Goal: Task Accomplishment & Management: Use online tool/utility

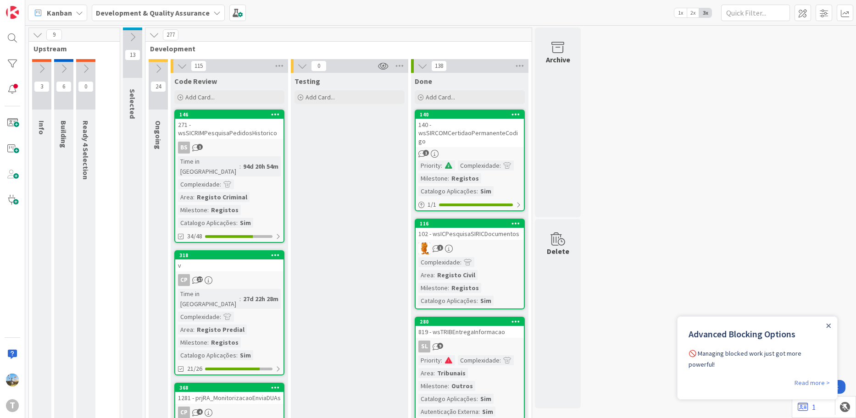
click at [827, 329] on div "Close Announcement" at bounding box center [828, 325] width 5 height 9
click at [13, 65] on div at bounding box center [12, 64] width 18 height 18
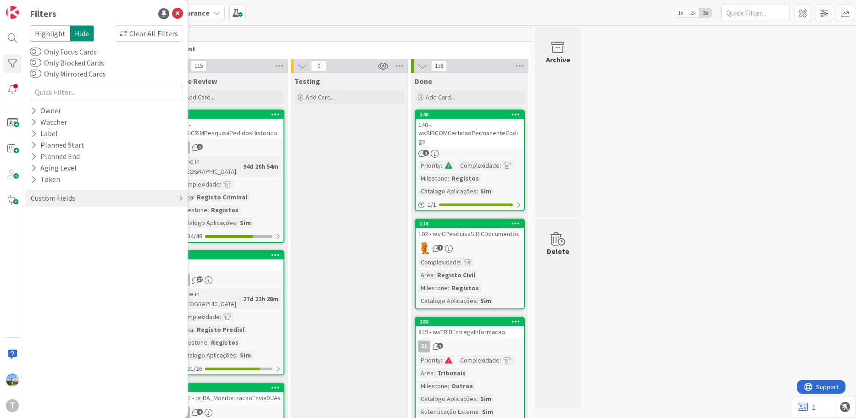
click at [88, 197] on div "Custom Fields" at bounding box center [106, 198] width 162 height 17
click at [93, 217] on div "Priority" at bounding box center [106, 216] width 162 height 11
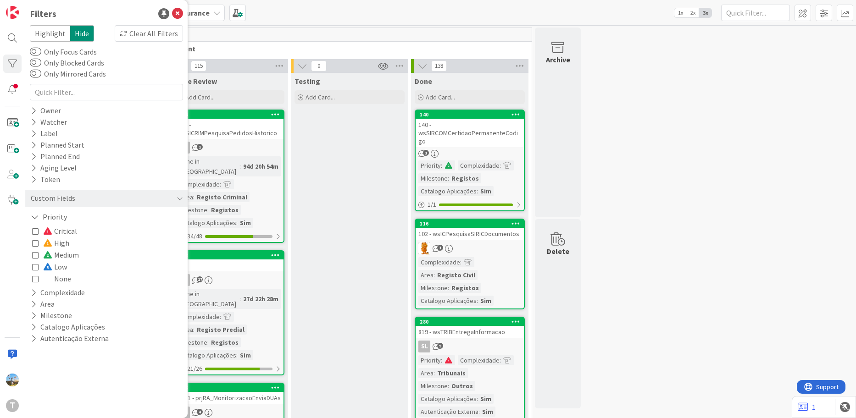
click at [60, 230] on span "Critical" at bounding box center [60, 231] width 34 height 12
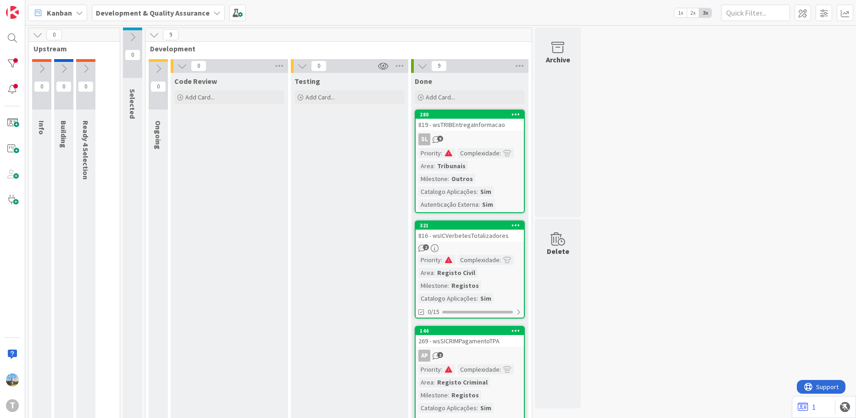
click at [438, 188] on div "Catalogo Aplicações" at bounding box center [447, 192] width 58 height 10
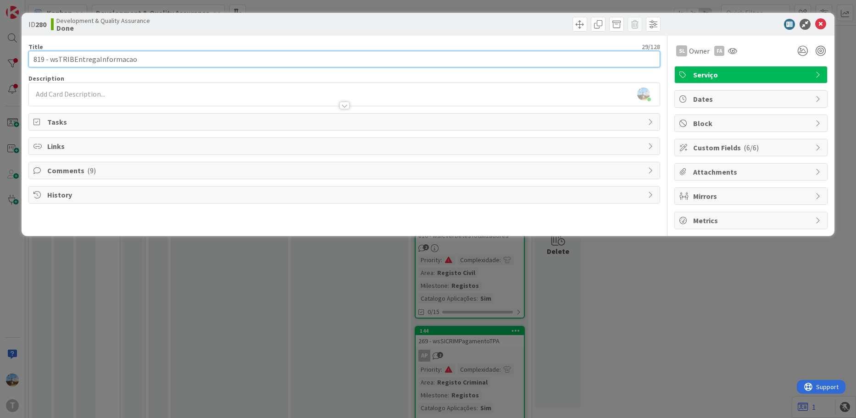
drag, startPoint x: 172, startPoint y: 60, endPoint x: 49, endPoint y: 54, distance: 123.1
click at [49, 54] on input "819 - wsTRIBEntregaInformacao" at bounding box center [344, 59] width 632 height 17
